Goal: Task Accomplishment & Management: Use online tool/utility

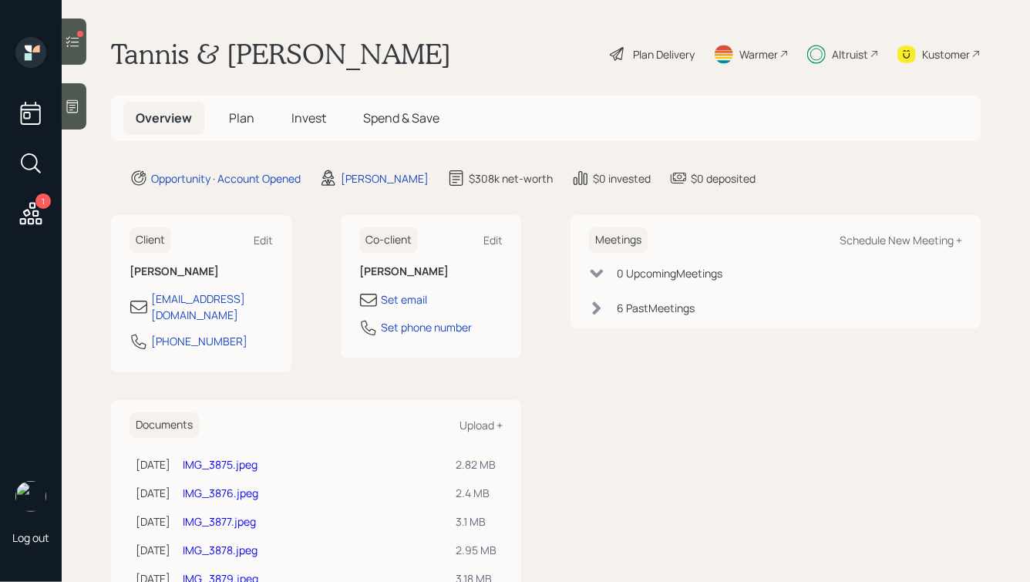
click at [243, 113] on span "Plan" at bounding box center [241, 117] width 25 height 17
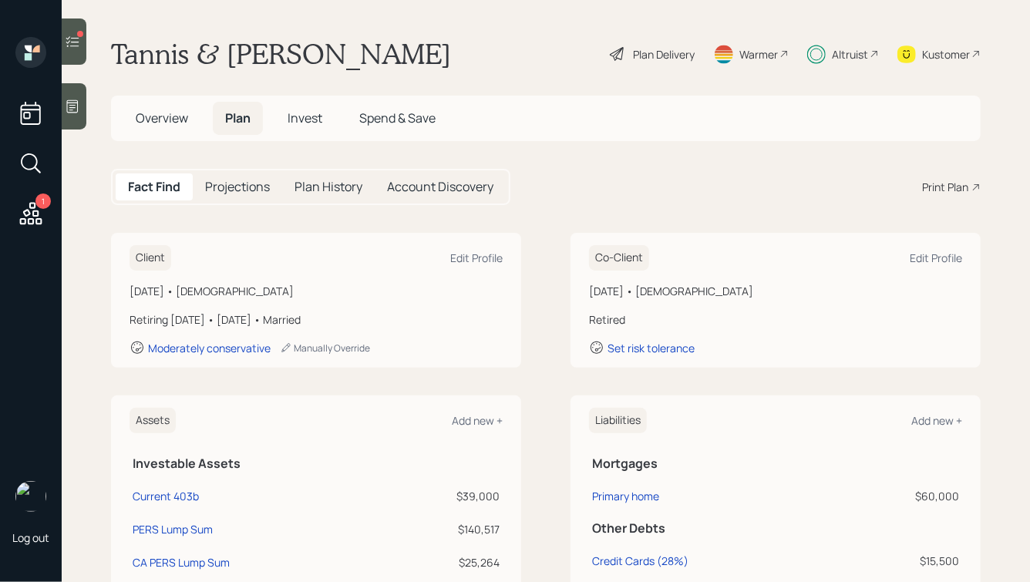
click at [429, 186] on h5 "Account Discovery" at bounding box center [440, 187] width 106 height 15
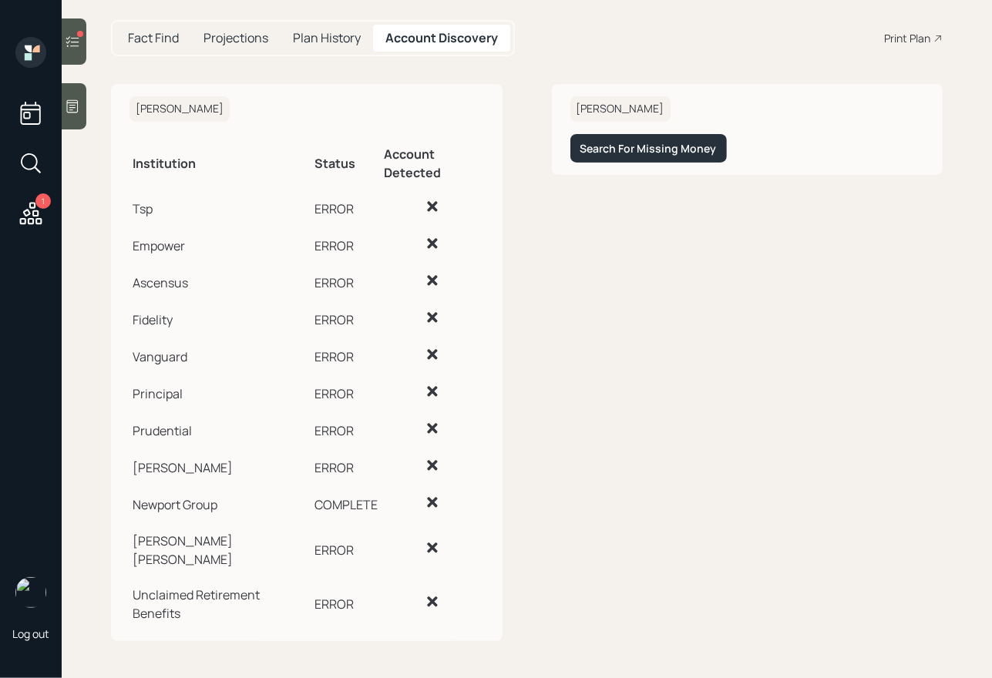
scroll to position [133, 0]
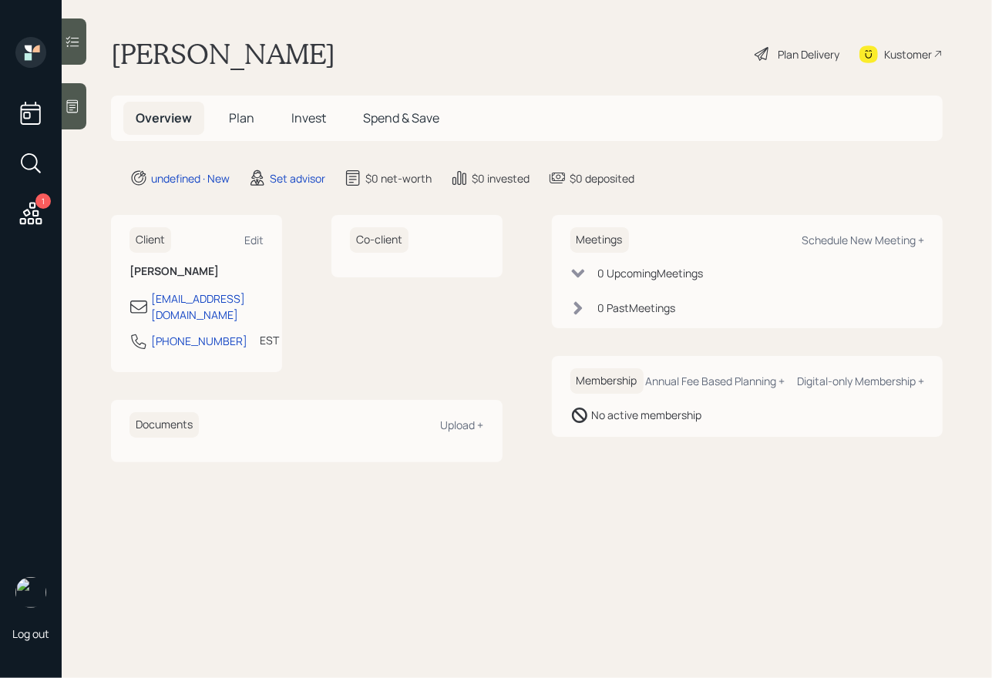
click at [77, 108] on icon at bounding box center [72, 106] width 15 height 15
